Goal: Task Accomplishment & Management: Use online tool/utility

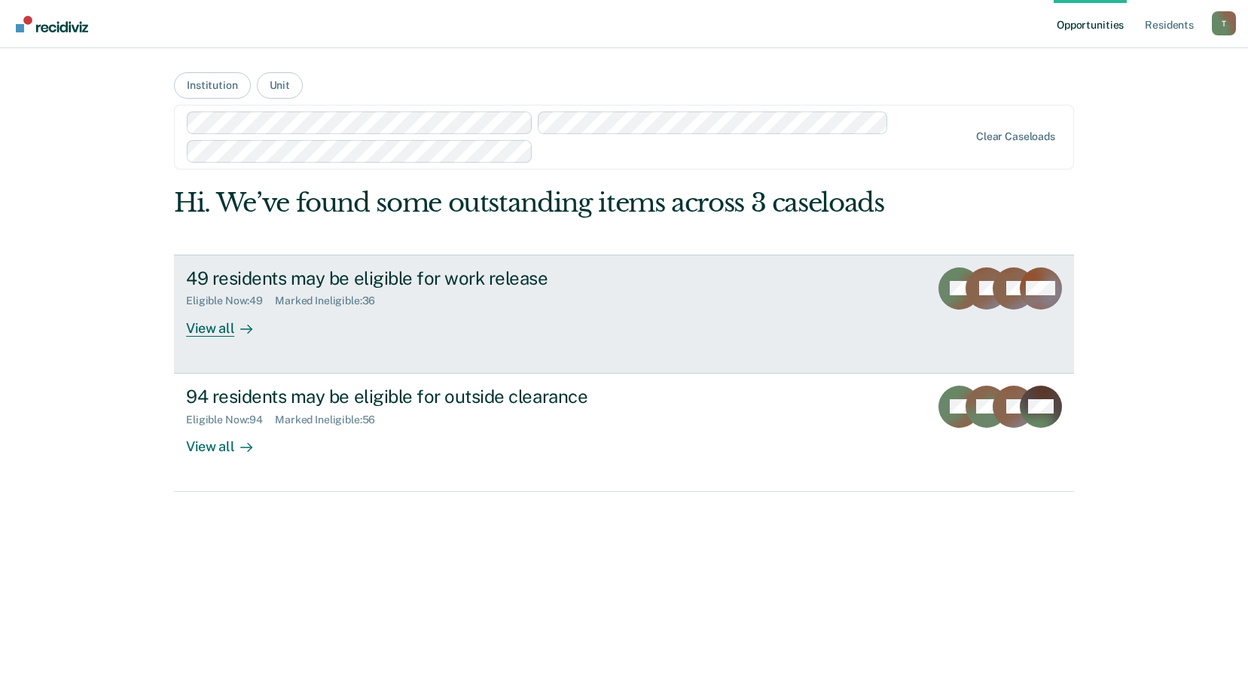
click at [380, 297] on div "Marked Ineligible : 36" at bounding box center [331, 300] width 112 height 13
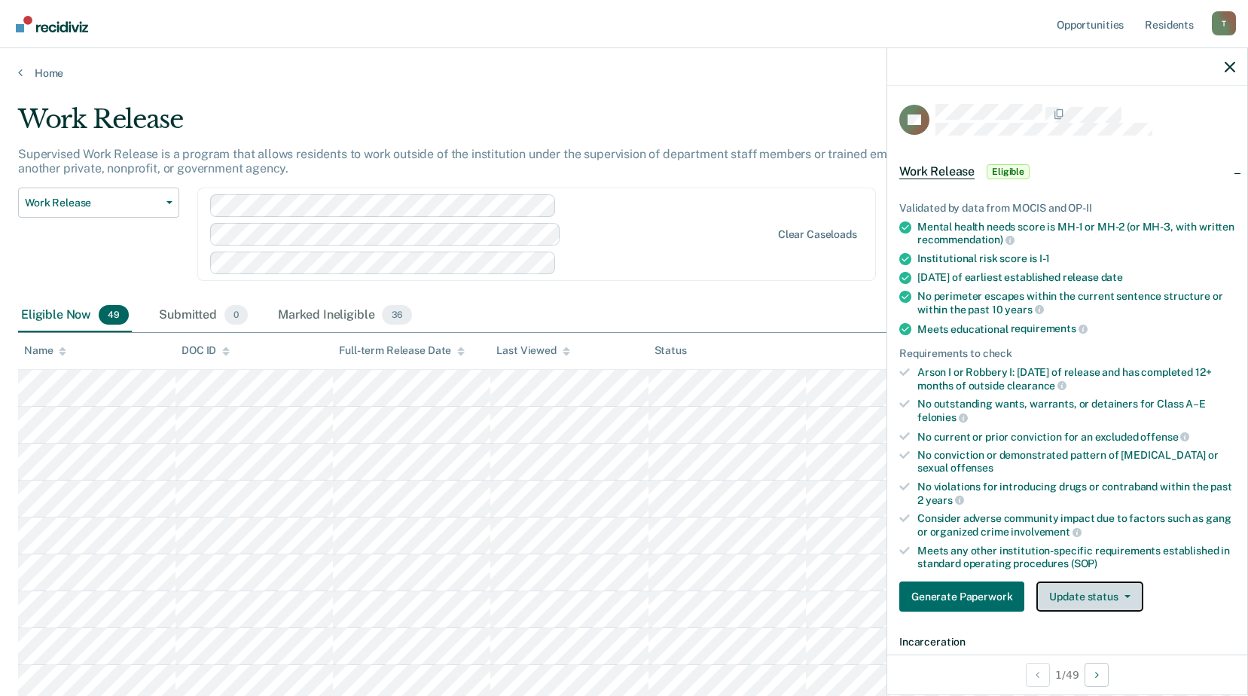
click at [1087, 595] on button "Update status" at bounding box center [1089, 596] width 106 height 30
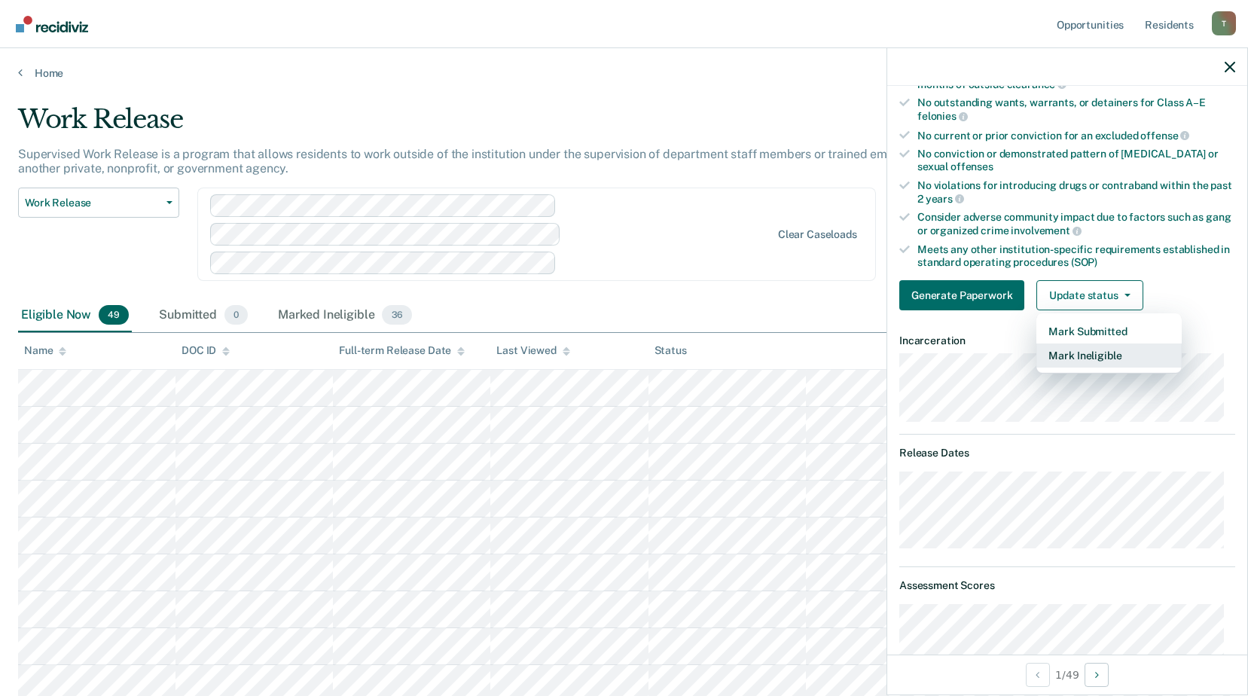
click at [1080, 352] on button "Mark Ineligible" at bounding box center [1108, 355] width 145 height 24
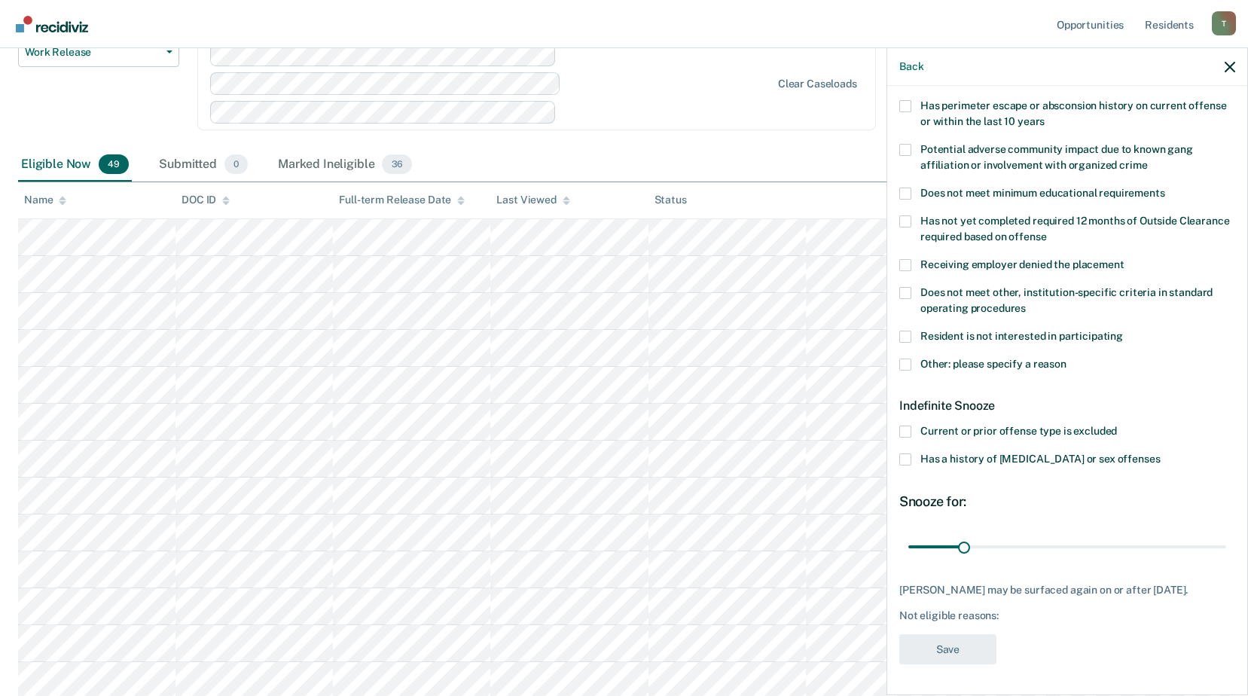
scroll to position [226, 0]
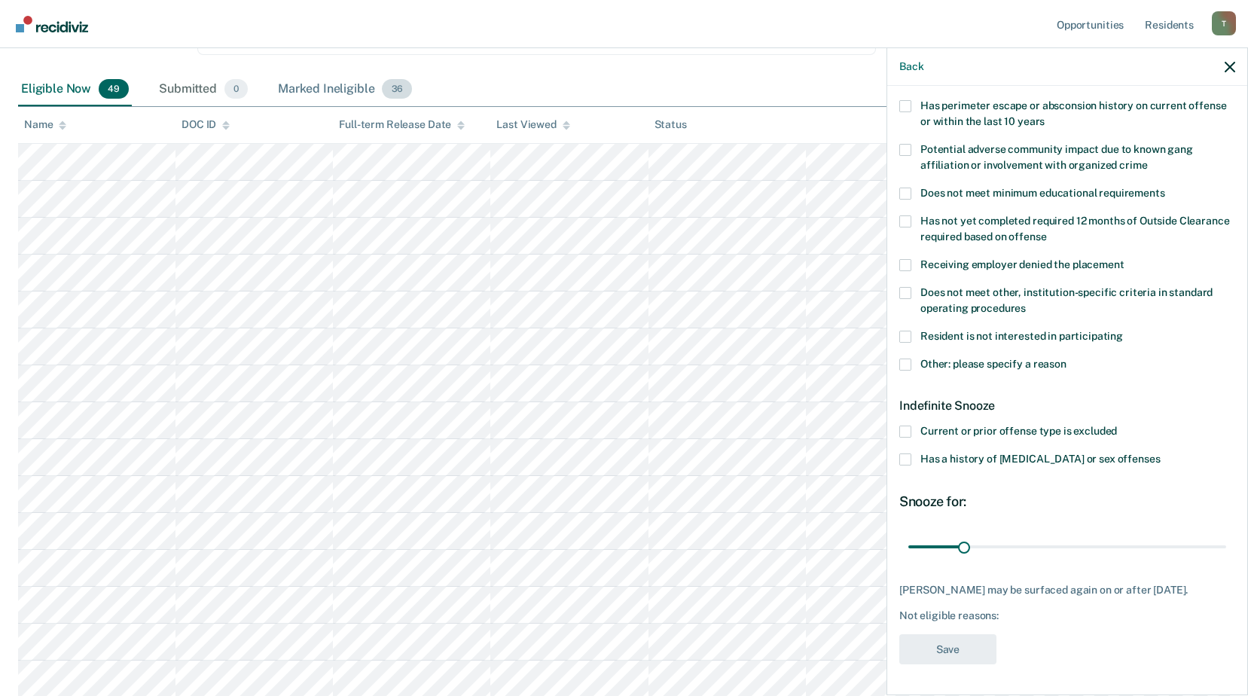
click at [349, 84] on div "Marked Ineligible 36" at bounding box center [345, 89] width 140 height 33
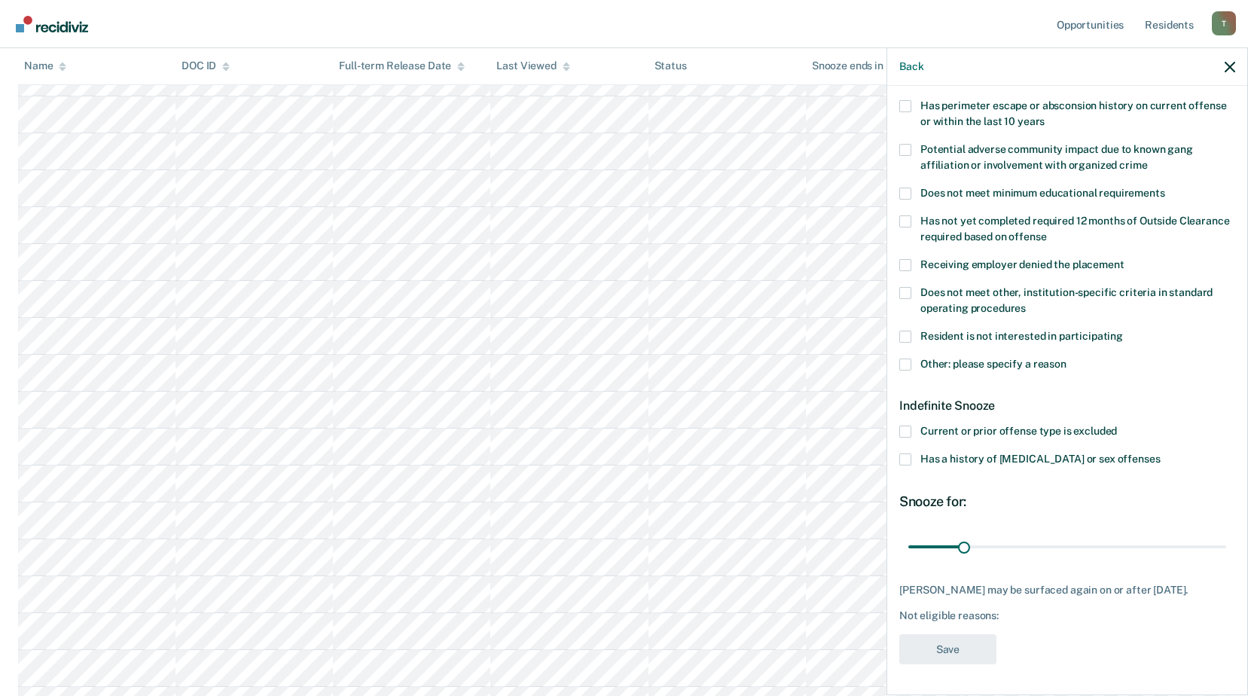
scroll to position [828, 0]
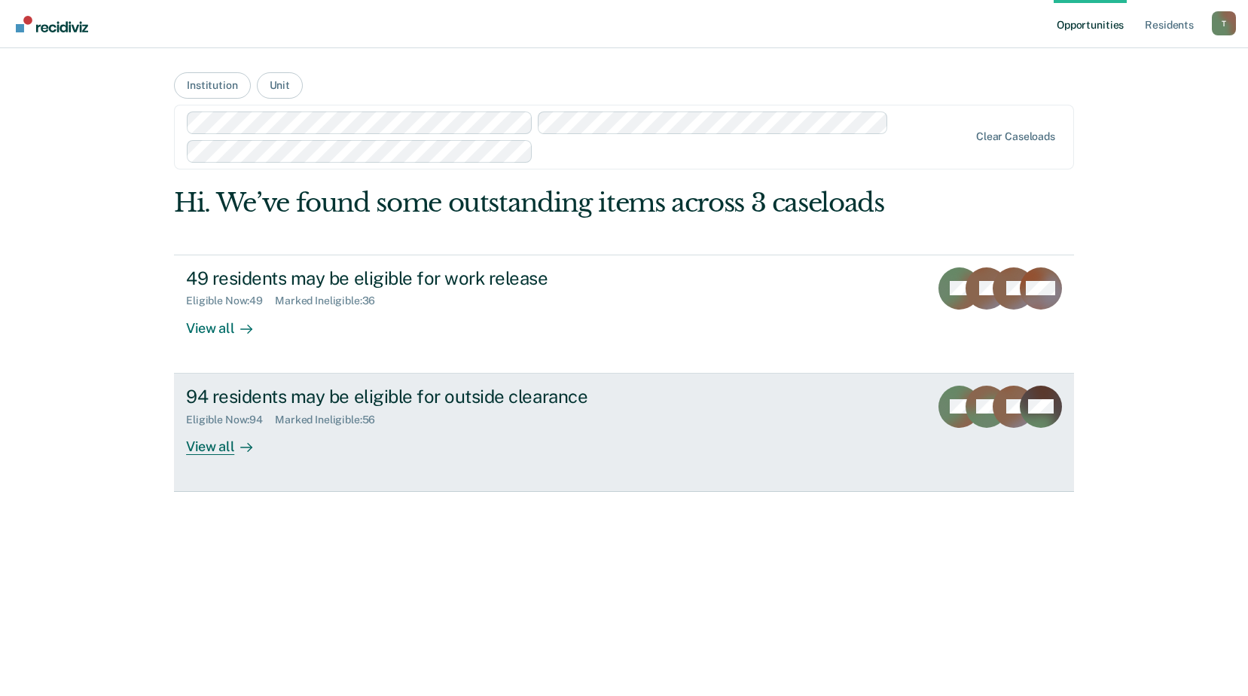
click at [429, 438] on div "94 residents may be eligible for outside clearance Eligible Now : 94 Marked Ine…" at bounding box center [468, 420] width 565 height 69
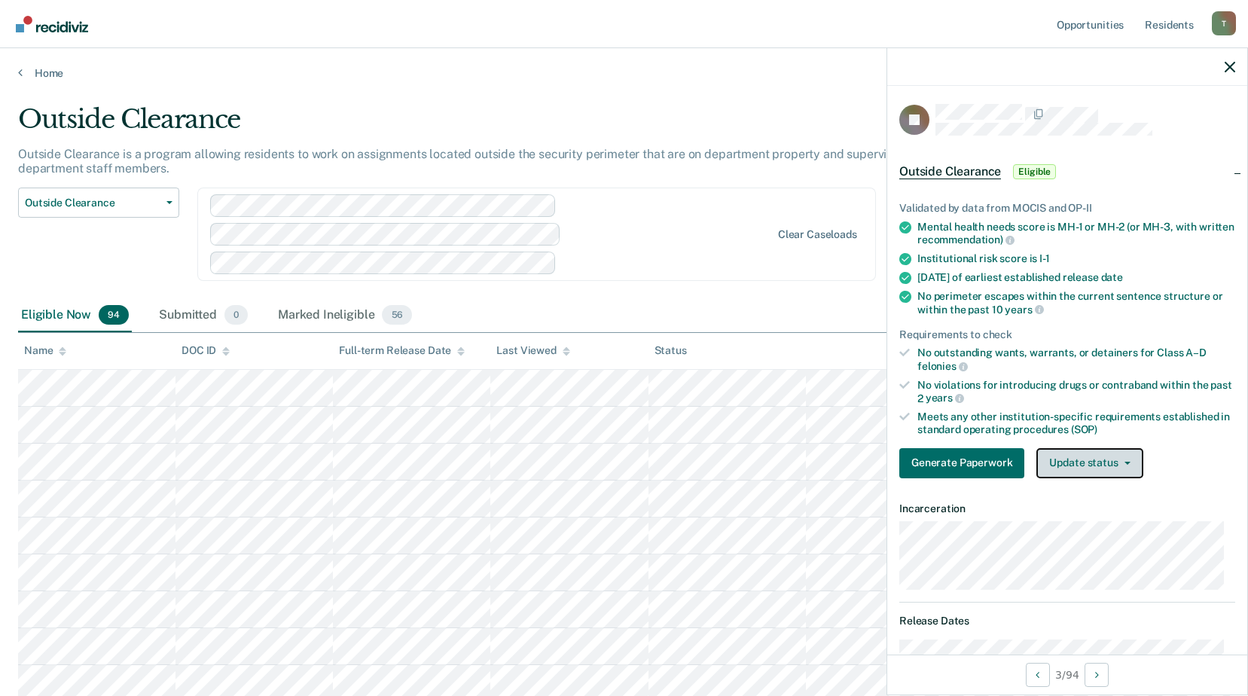
click at [1089, 459] on button "Update status" at bounding box center [1089, 463] width 106 height 30
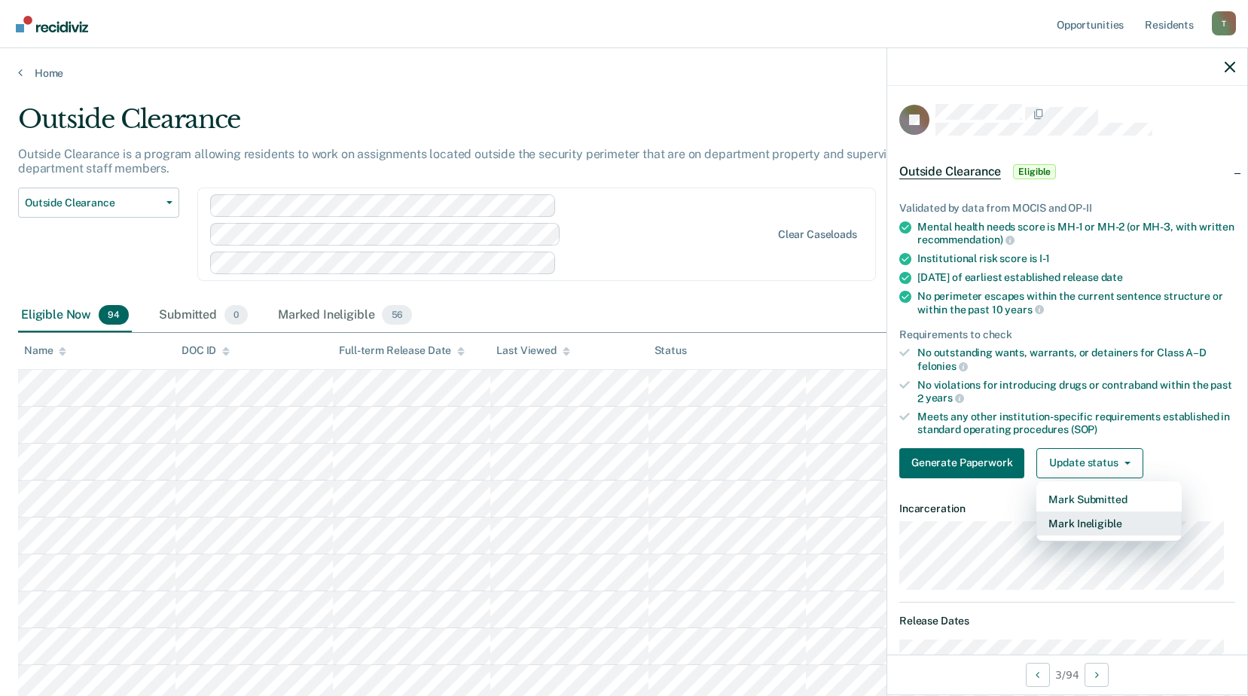
click at [1084, 520] on button "Mark Ineligible" at bounding box center [1108, 523] width 145 height 24
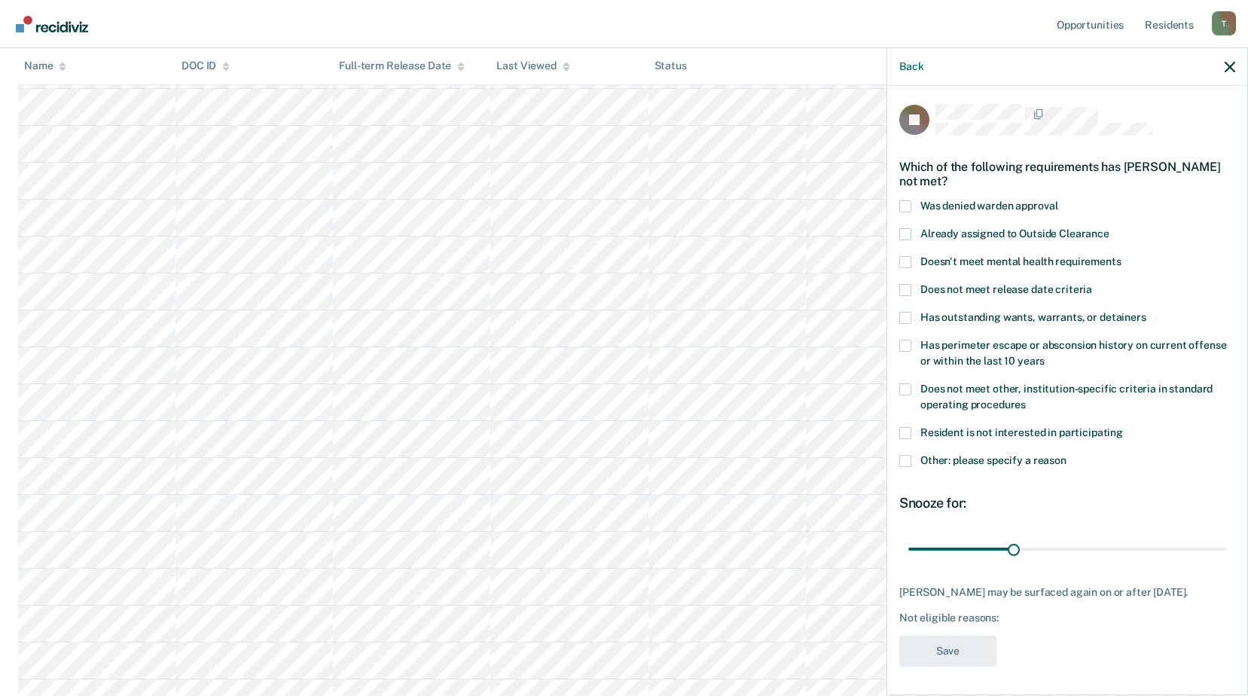
scroll to position [1356, 0]
drag, startPoint x: 1017, startPoint y: 551, endPoint x: 1262, endPoint y: 550, distance: 244.0
type input "90"
click at [1226, 550] on input "range" at bounding box center [1067, 548] width 318 height 26
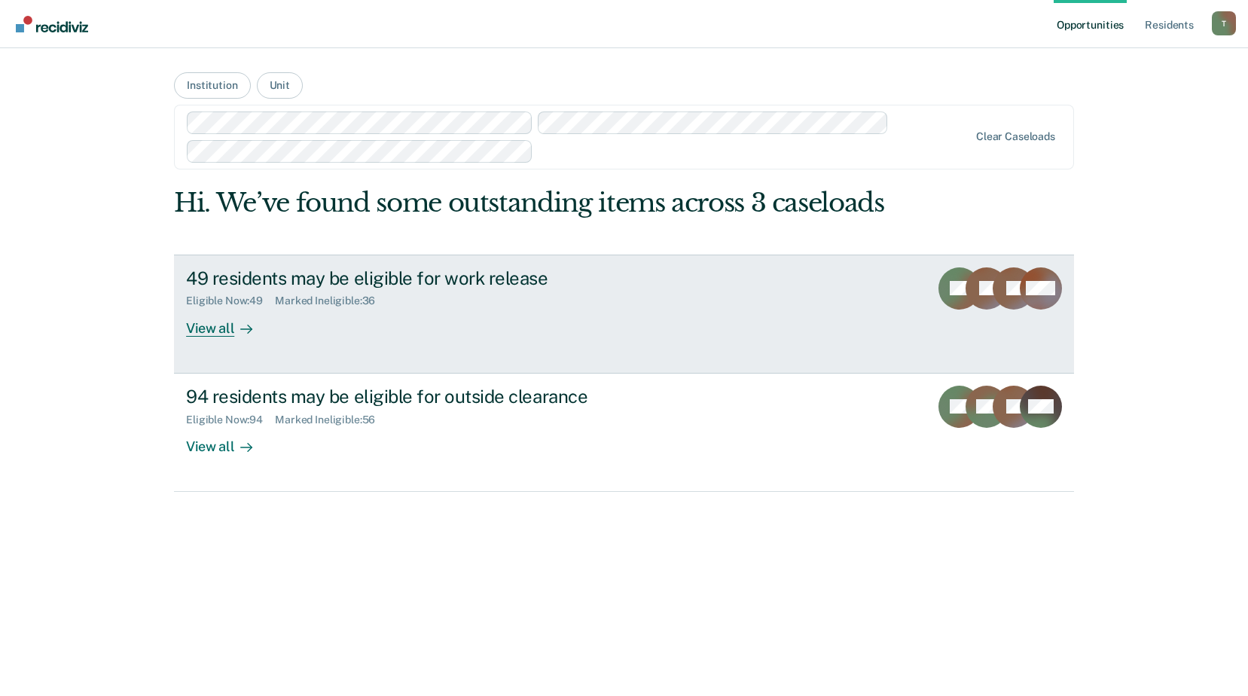
click at [562, 330] on div "49 residents may be eligible for work release Eligible Now : 49 Marked Ineligib…" at bounding box center [468, 301] width 565 height 69
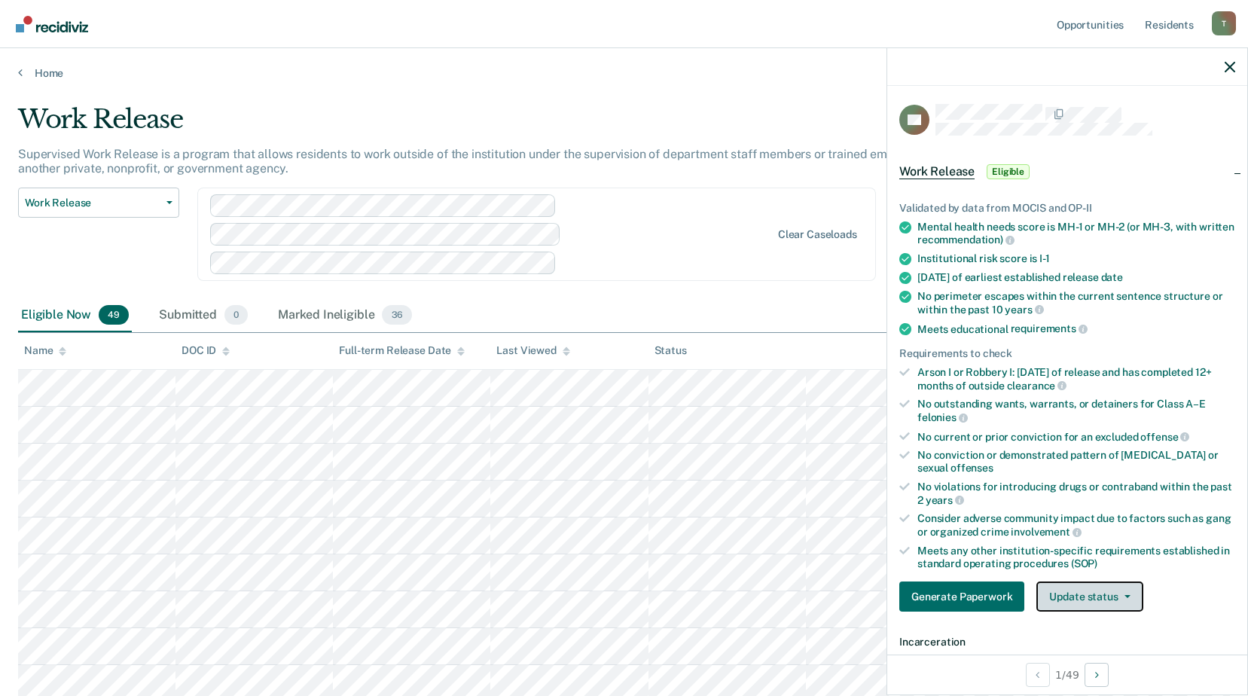
click at [1092, 597] on button "Update status" at bounding box center [1089, 596] width 106 height 30
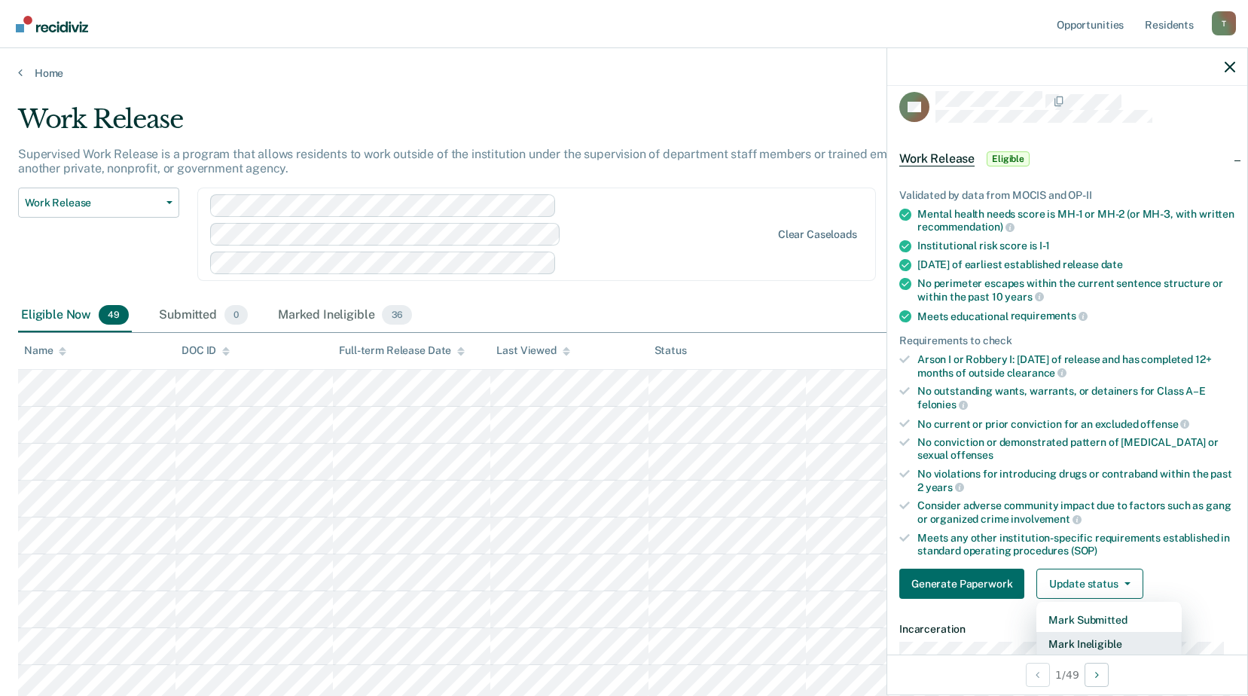
click at [1083, 641] on button "Mark Ineligible" at bounding box center [1108, 644] width 145 height 24
